Goal: Navigation & Orientation: Go to known website

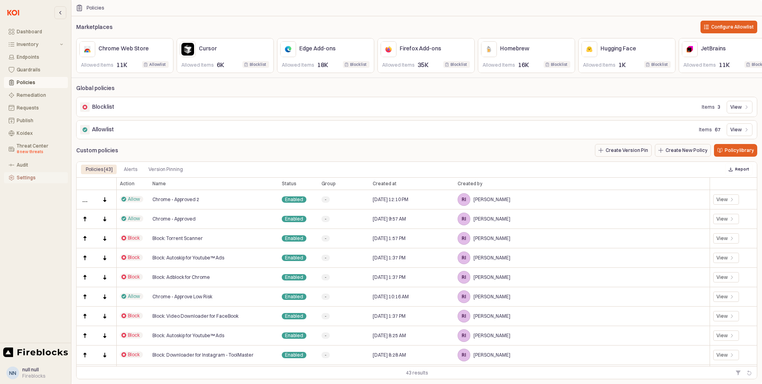
click at [31, 177] on div "Settings" at bounding box center [40, 178] width 46 height 6
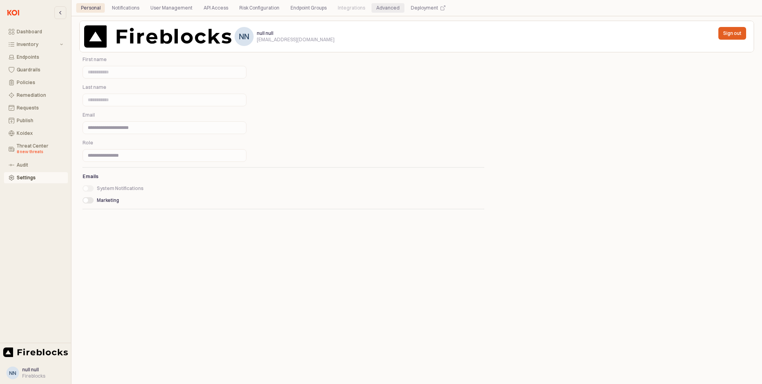
click at [382, 7] on div "Advanced" at bounding box center [387, 8] width 23 height 10
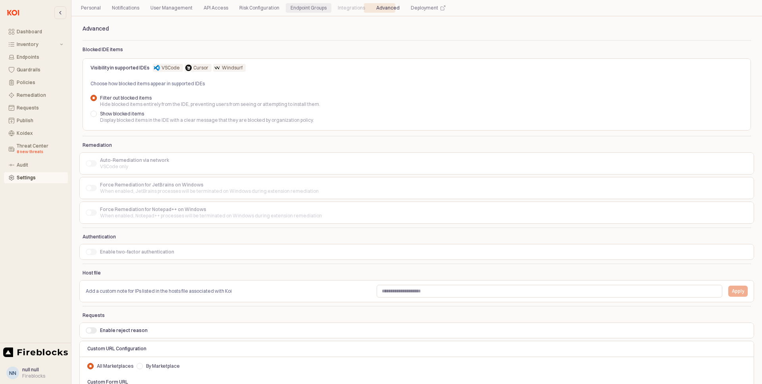
click at [302, 9] on div "Endpoint Groups" at bounding box center [308, 8] width 36 height 10
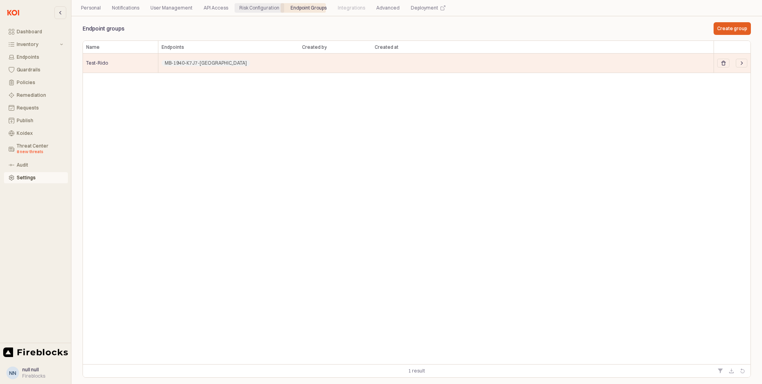
click at [263, 8] on div "Risk Configuration" at bounding box center [259, 8] width 40 height 10
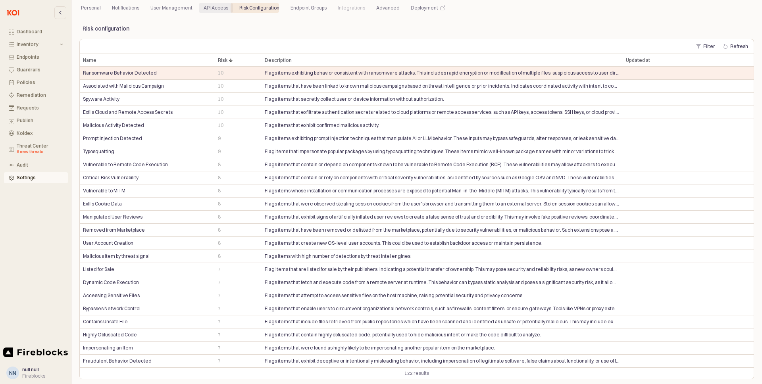
click at [223, 9] on div "API Access" at bounding box center [215, 8] width 25 height 10
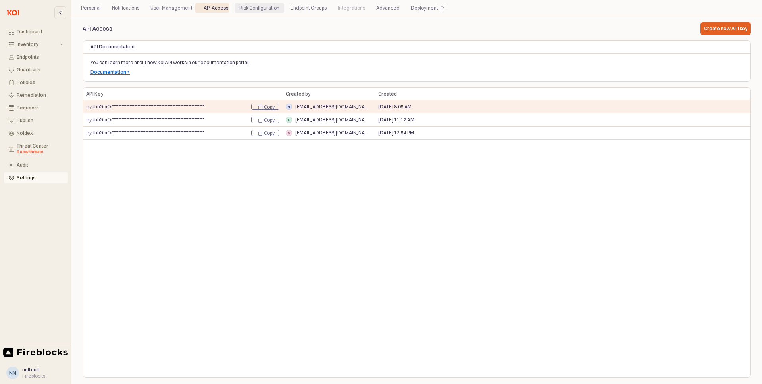
click at [247, 9] on div "Risk Configuration" at bounding box center [259, 8] width 40 height 10
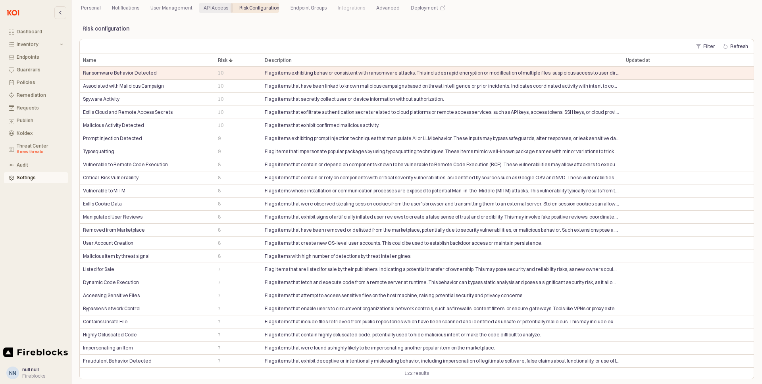
drag, startPoint x: 222, startPoint y: 9, endPoint x: 204, endPoint y: 9, distance: 17.8
click at [222, 9] on div "API Access" at bounding box center [215, 8] width 25 height 10
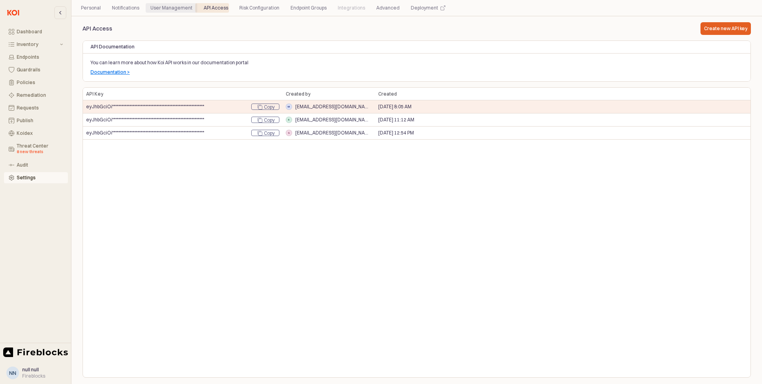
click at [184, 9] on div "User Management" at bounding box center [171, 8] width 42 height 10
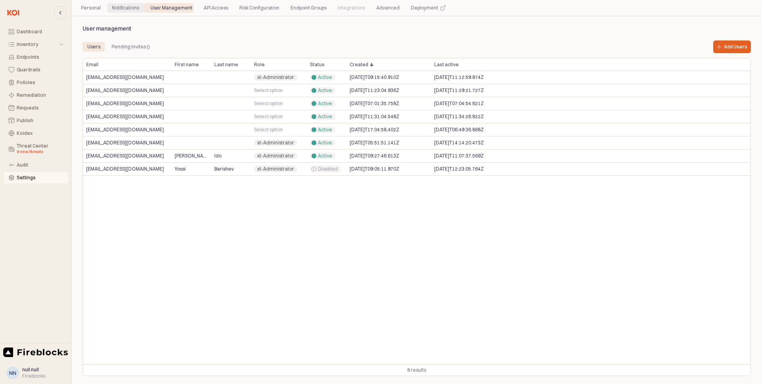
click at [130, 11] on div "Notifications" at bounding box center [125, 8] width 27 height 10
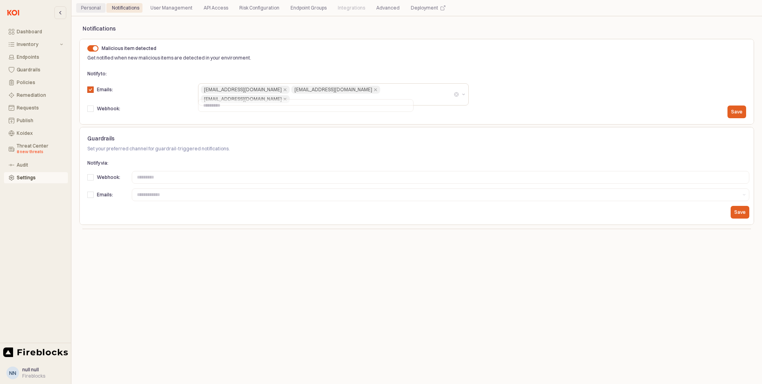
click at [100, 10] on div "Personal" at bounding box center [91, 8] width 20 height 10
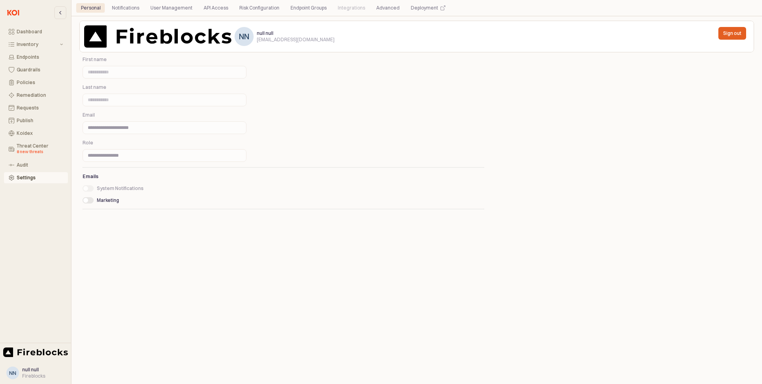
click at [18, 17] on img at bounding box center [13, 13] width 17 height 10
click at [14, 12] on img at bounding box center [13, 13] width 17 height 10
click at [17, 42] on div "Inventory" at bounding box center [38, 45] width 42 height 6
click at [19, 35] on button "Dashboard" at bounding box center [36, 31] width 64 height 11
